Goal: Task Accomplishment & Management: Use online tool/utility

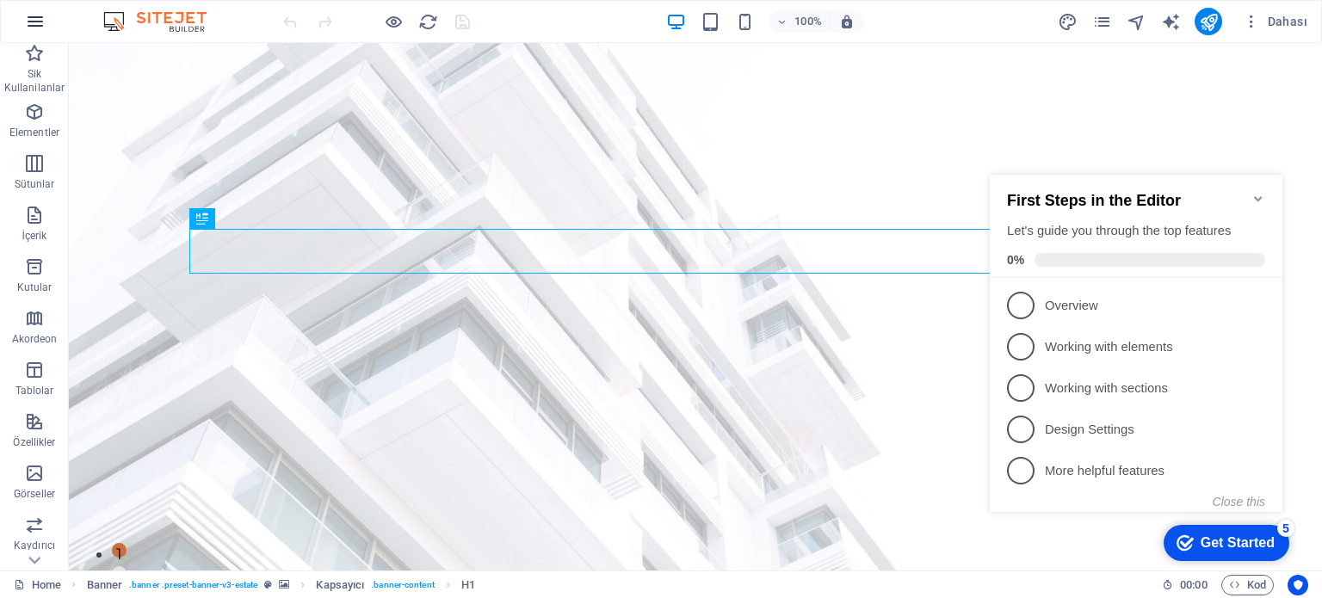
click at [34, 23] on icon "button" at bounding box center [35, 21] width 21 height 21
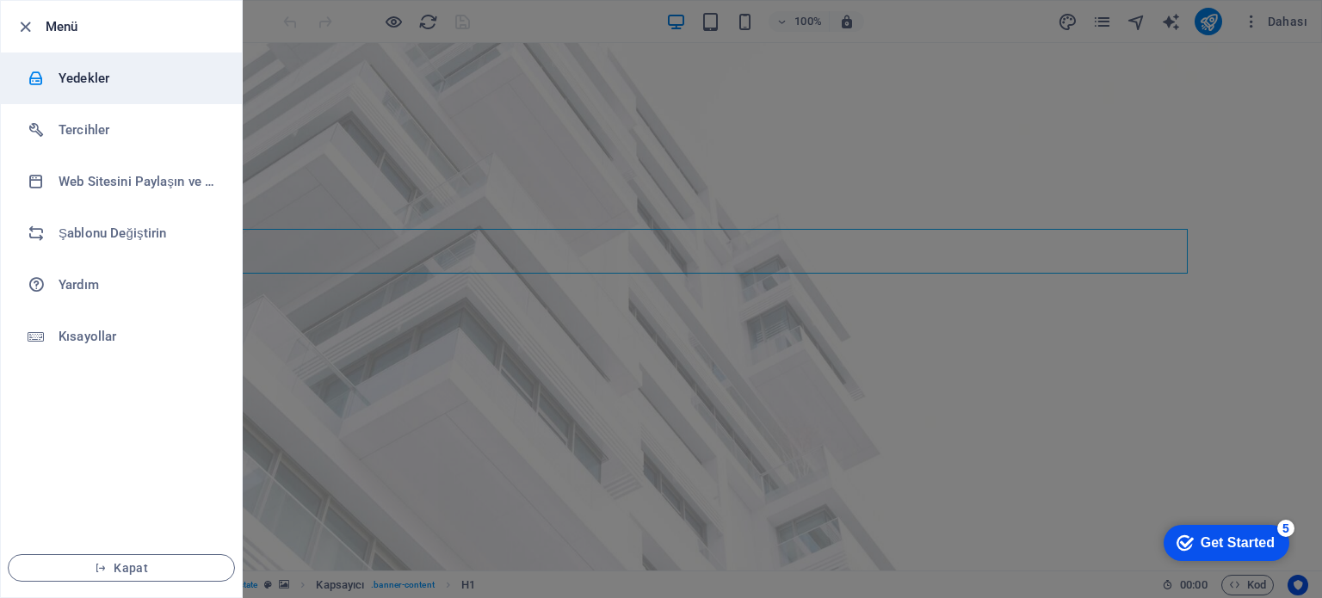
click at [77, 79] on h6 "Yedekler" at bounding box center [138, 78] width 159 height 21
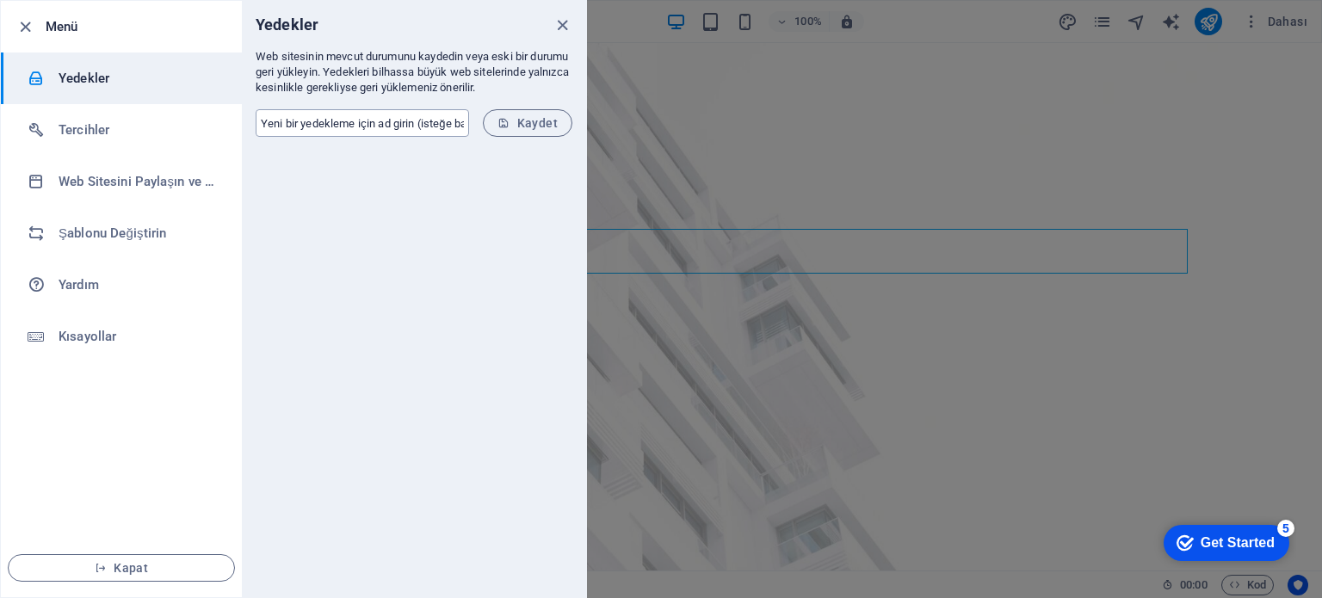
click at [393, 121] on input "text" at bounding box center [362, 123] width 213 height 28
click at [350, 346] on div at bounding box center [414, 374] width 344 height 447
click at [554, 16] on icon "close" at bounding box center [563, 25] width 20 height 20
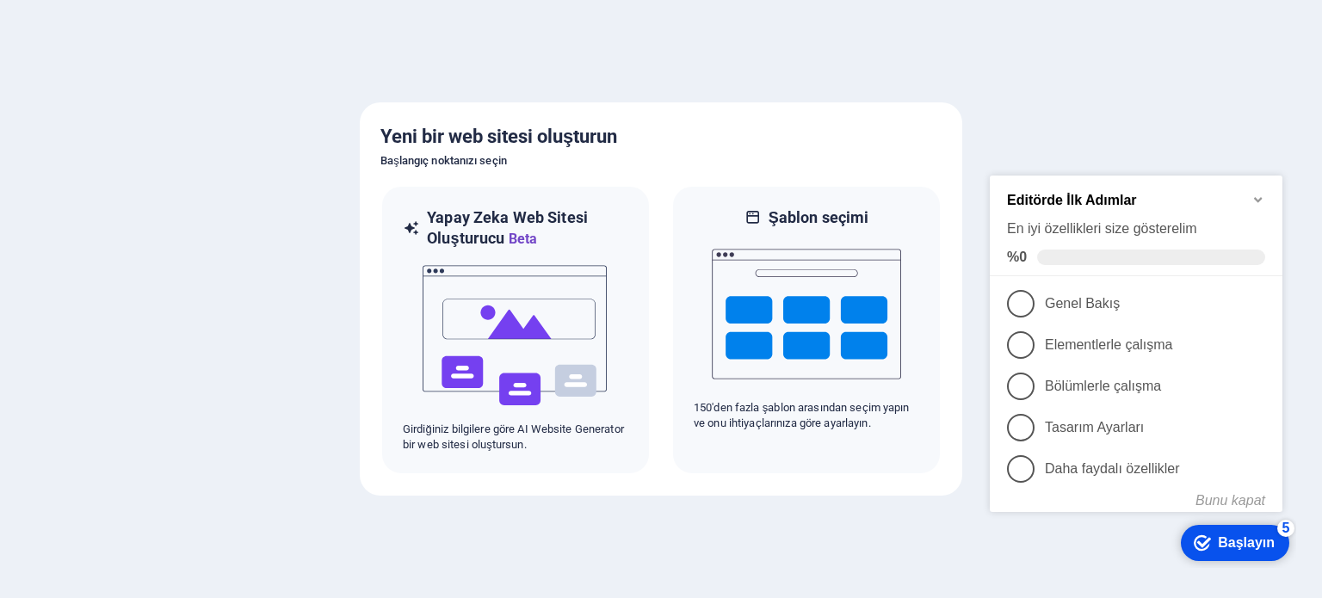
click at [1234, 545] on font "Başlayın" at bounding box center [1246, 542] width 57 height 15
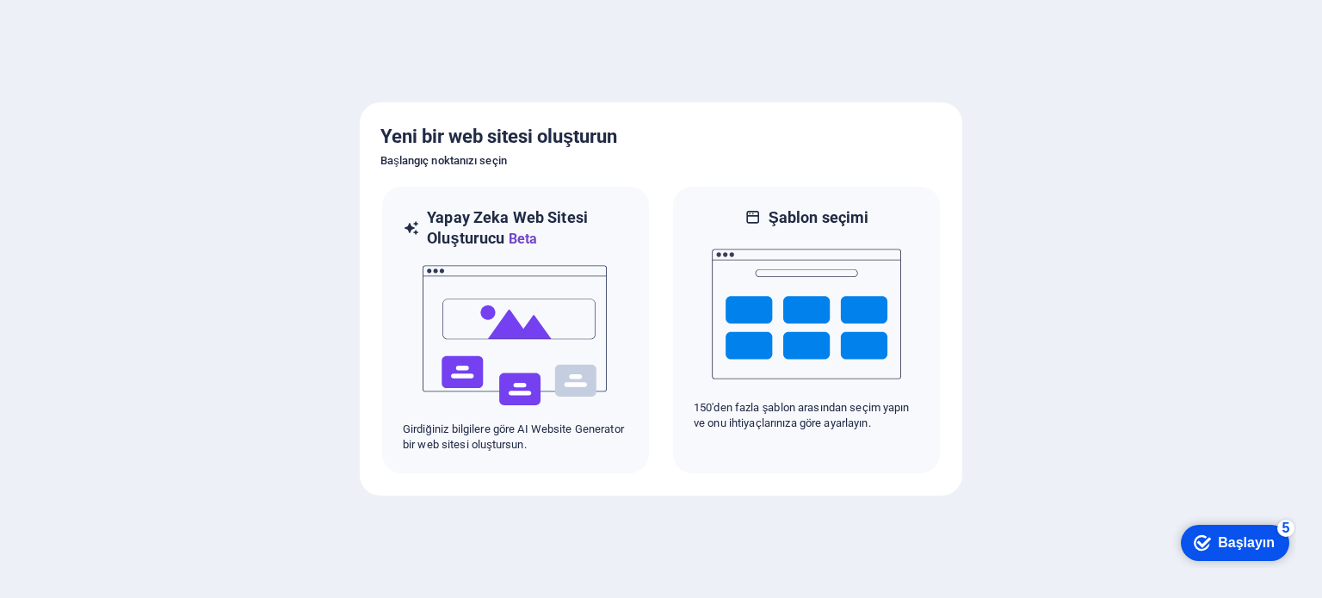
click at [1246, 543] on font "Başlayın" at bounding box center [1246, 542] width 57 height 15
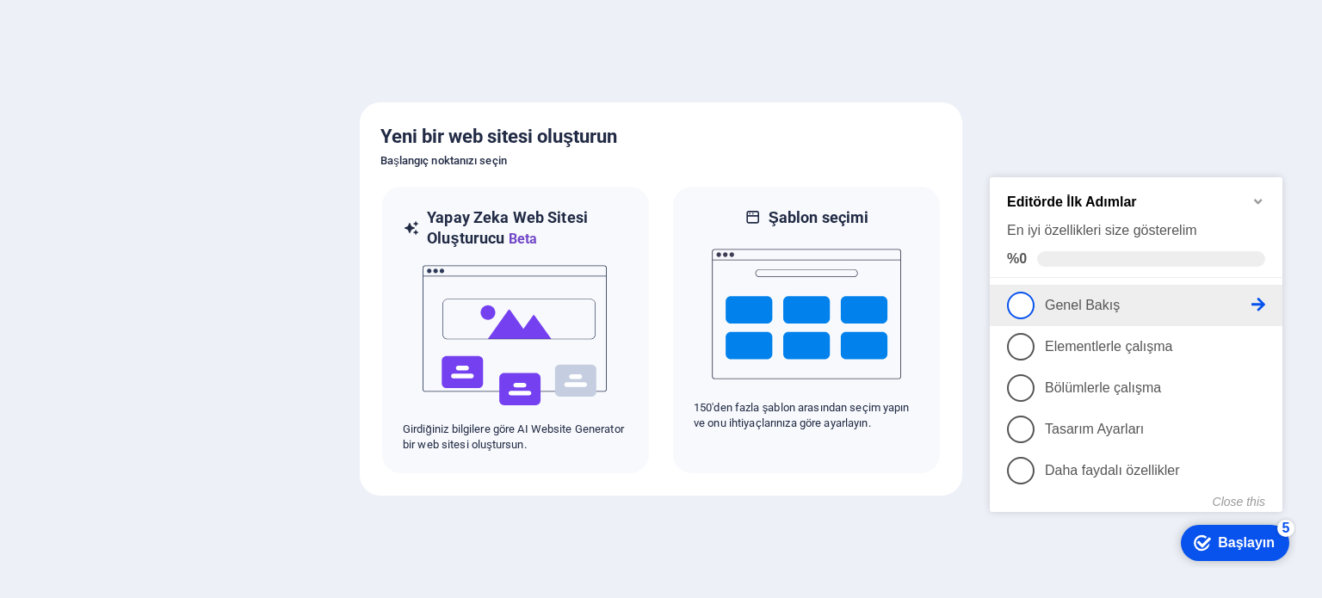
click at [1030, 306] on span "1" at bounding box center [1021, 306] width 28 height 28
